Goal: Task Accomplishment & Management: Use online tool/utility

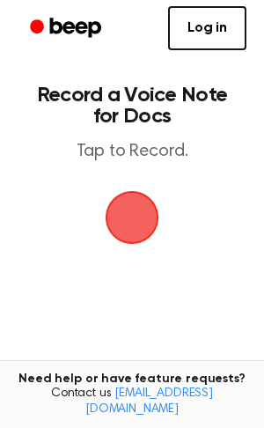
click at [136, 217] on span "button" at bounding box center [131, 217] width 49 height 49
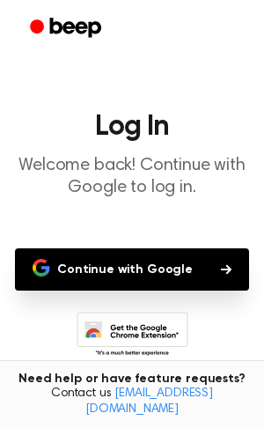
click at [193, 270] on button "Continue with Google" at bounding box center [132, 269] width 234 height 42
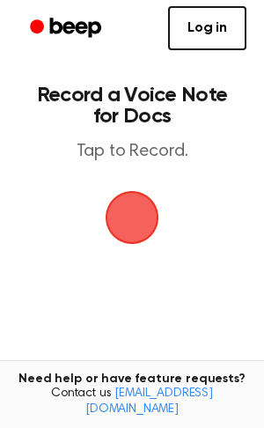
click at [129, 240] on span "button" at bounding box center [133, 218] width 54 height 54
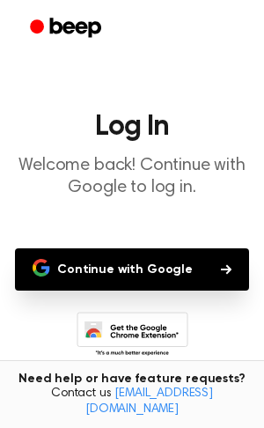
click at [119, 230] on main "Log In Welcome back! Continue with Google to log in. Continue with Google Don’t…" at bounding box center [132, 270] width 264 height 540
